Goal: Task Accomplishment & Management: Manage account settings

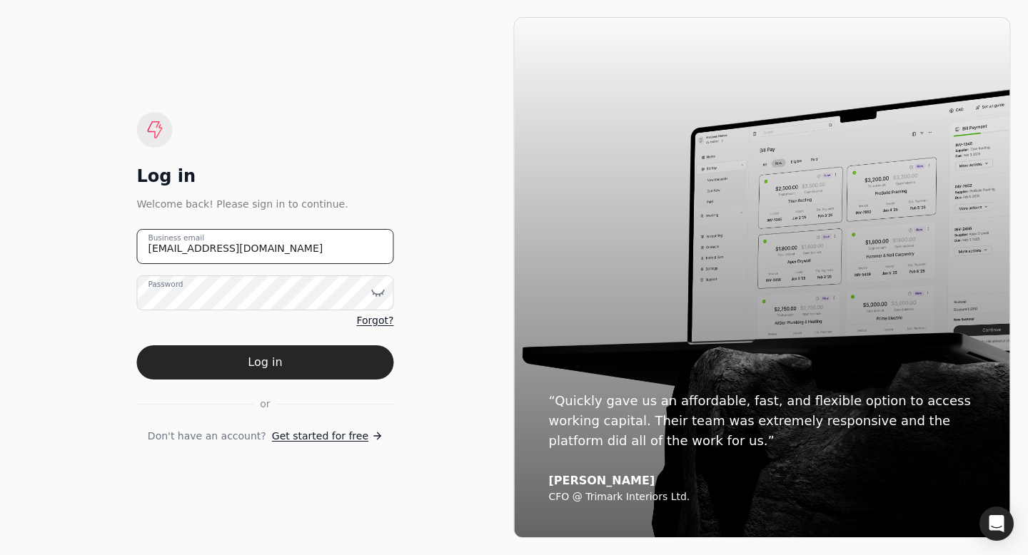
click at [201, 241] on email "[EMAIL_ADDRESS][DOMAIN_NAME]" at bounding box center [264, 246] width 257 height 35
type email "[EMAIL_ADDRESS][DOMAIN_NAME]"
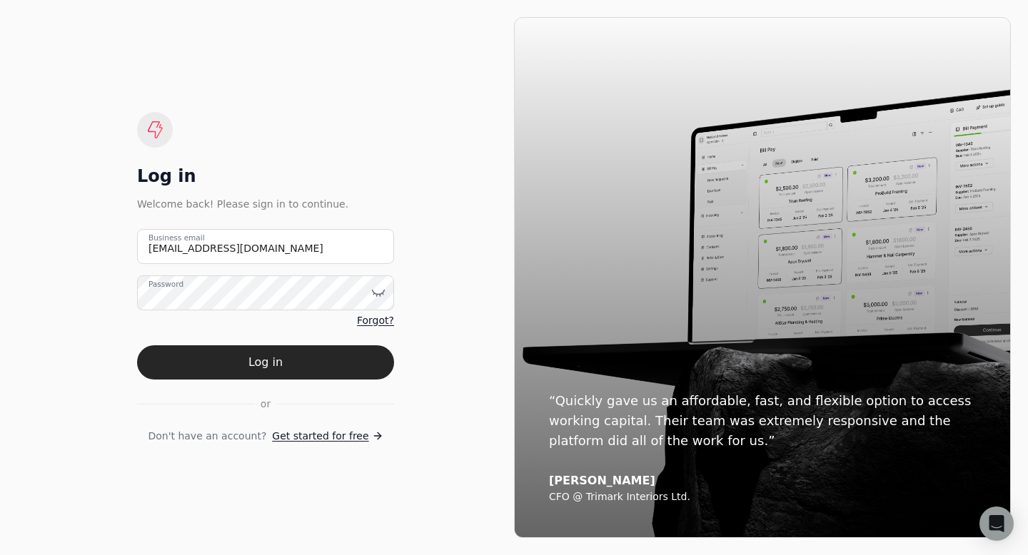
click at [421, 173] on div "Log in Welcome back! Please sign in to continue. [EMAIL_ADDRESS][DOMAIN_NAME] B…" at bounding box center [265, 277] width 497 height 521
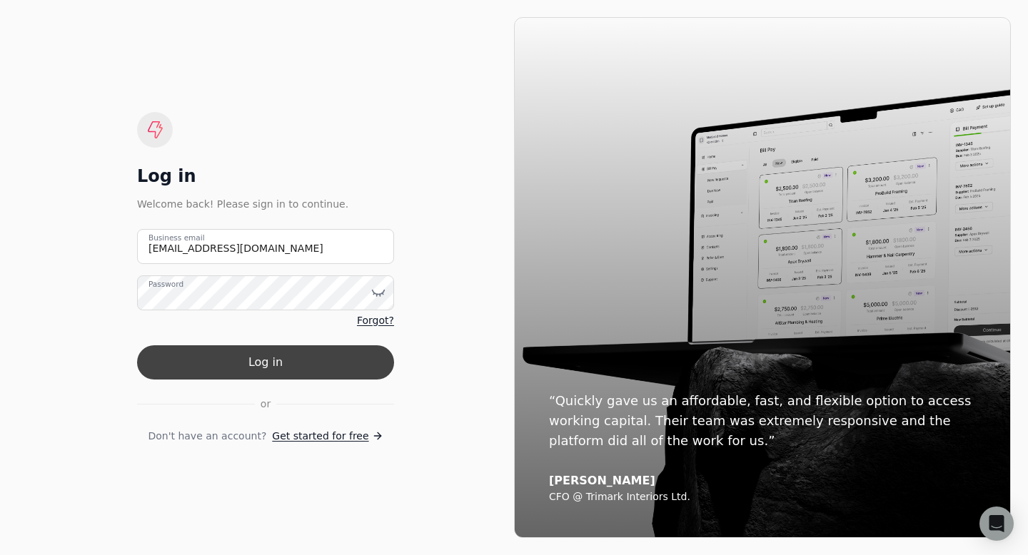
click at [278, 358] on button "Log in" at bounding box center [265, 362] width 257 height 34
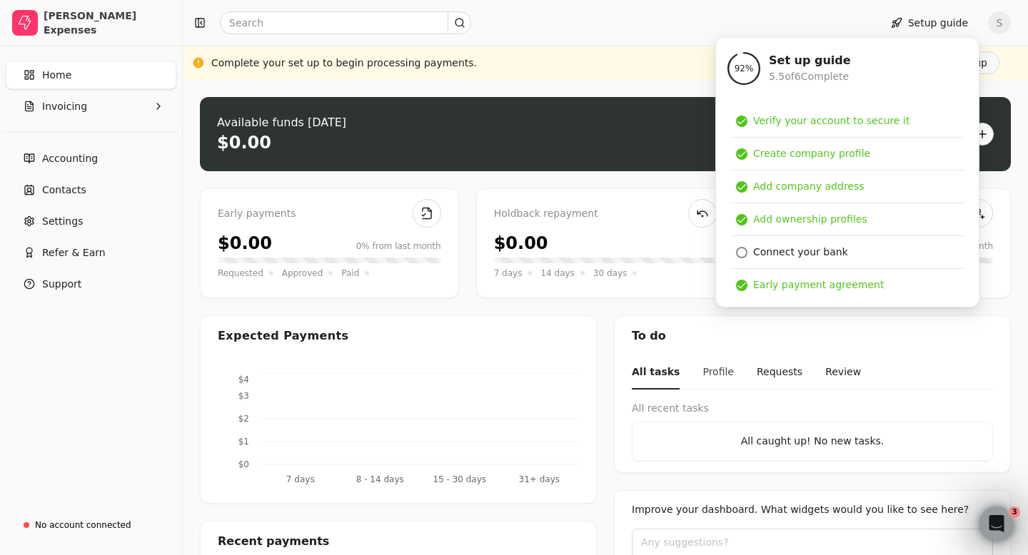
click at [716, 375] on button "Profile" at bounding box center [717, 373] width 31 height 34
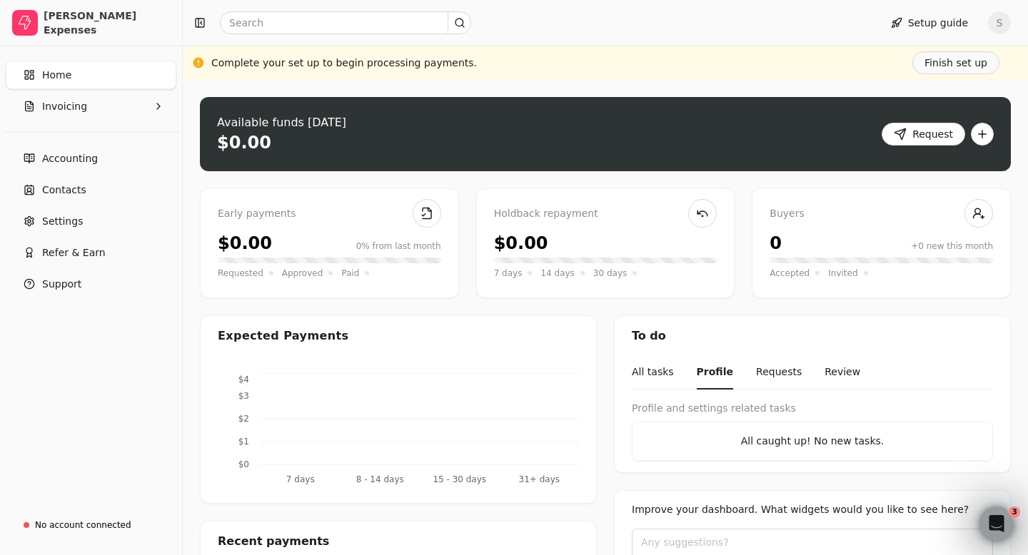
click at [996, 21] on span "S" at bounding box center [999, 22] width 23 height 23
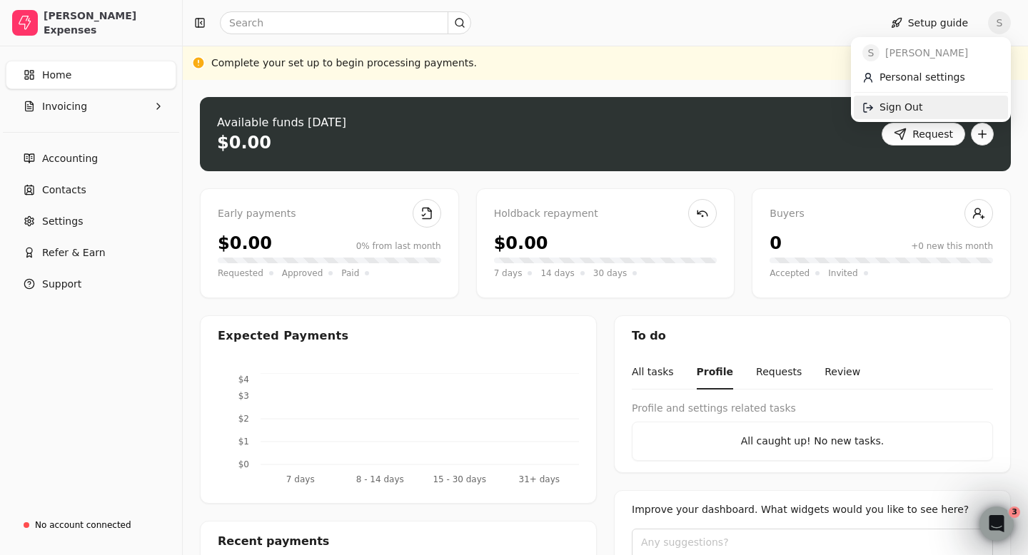
click at [914, 98] on link "Sign Out" at bounding box center [931, 108] width 154 height 24
